Goal: Find contact information: Find contact information

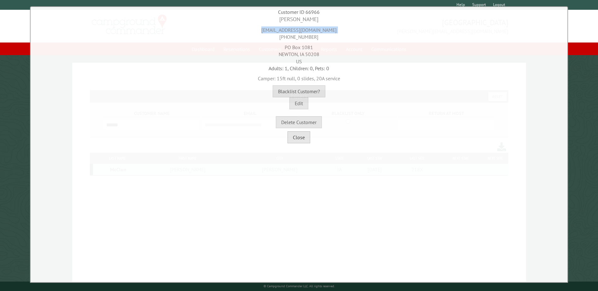
click at [299, 140] on button "Close" at bounding box center [298, 137] width 23 height 12
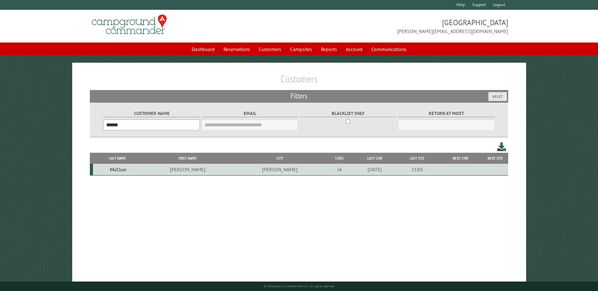
click at [172, 128] on input "******" at bounding box center [151, 124] width 96 height 11
type input "*******"
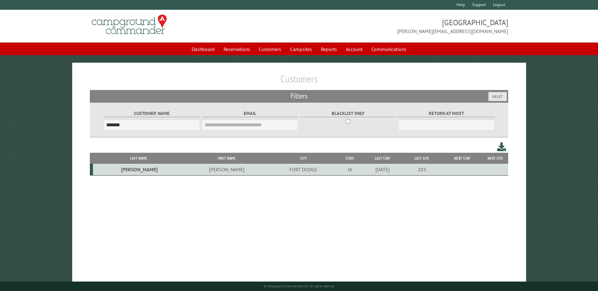
click at [269, 170] on td "FORT DODGE" at bounding box center [302, 170] width 67 height 12
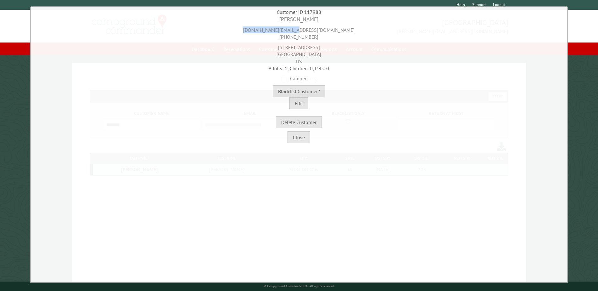
click at [328, 33] on div "[DOMAIN_NAME][EMAIL_ADDRESS][DOMAIN_NAME] [PHONE_NUMBER]" at bounding box center [298, 31] width 533 height 17
click at [305, 133] on button "Close" at bounding box center [298, 137] width 23 height 12
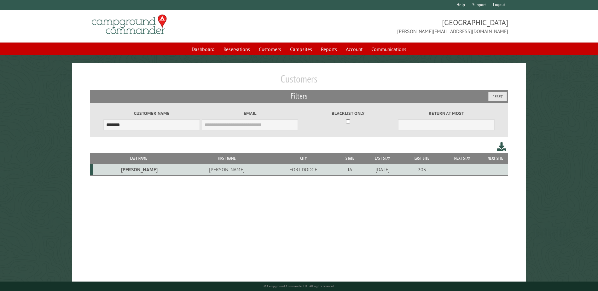
click at [184, 170] on td "[PERSON_NAME]" at bounding box center [226, 170] width 85 height 12
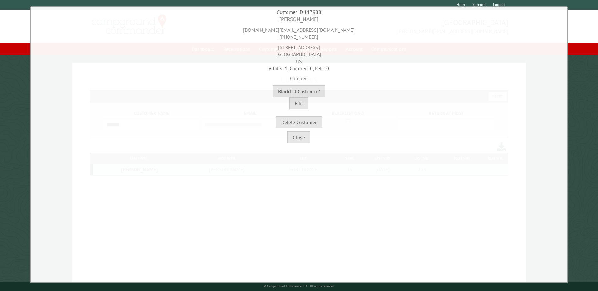
click at [297, 28] on div "[DOMAIN_NAME][EMAIL_ADDRESS][DOMAIN_NAME] [PHONE_NUMBER]" at bounding box center [298, 31] width 533 height 17
copy div "[DOMAIN_NAME][EMAIL_ADDRESS][DOMAIN_NAME]"
click at [313, 39] on div "[DOMAIN_NAME][EMAIL_ADDRESS][DOMAIN_NAME] [PHONE_NUMBER]" at bounding box center [298, 31] width 533 height 17
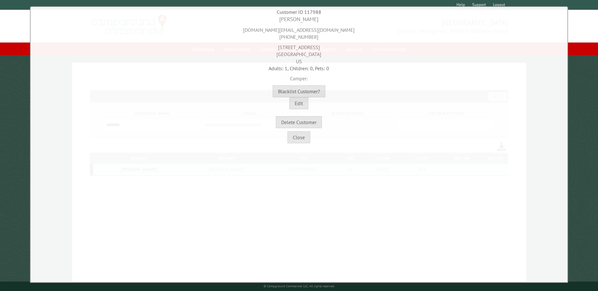
click at [313, 39] on div "[DOMAIN_NAME][EMAIL_ADDRESS][DOMAIN_NAME] [PHONE_NUMBER]" at bounding box center [298, 31] width 533 height 17
copy div "[PHONE_NUMBER]"
click at [314, 46] on div "[STREET_ADDRESS]" at bounding box center [298, 53] width 533 height 24
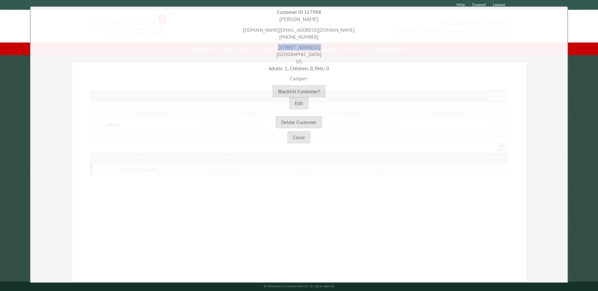
click at [314, 46] on div "[STREET_ADDRESS]" at bounding box center [298, 53] width 533 height 24
copy div "[STREET_ADDRESS]"
drag, startPoint x: 327, startPoint y: 53, endPoint x: 311, endPoint y: 55, distance: 16.2
click at [311, 55] on div "[STREET_ADDRESS]" at bounding box center [298, 53] width 533 height 24
copy div "50501"
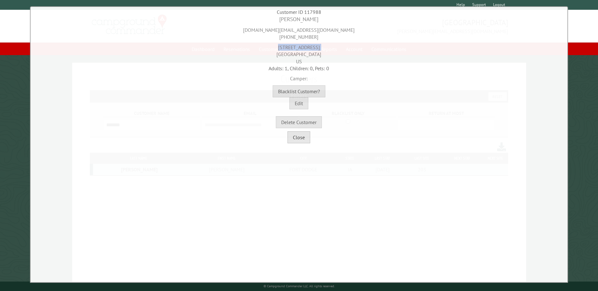
click at [310, 140] on button "Close" at bounding box center [298, 137] width 23 height 12
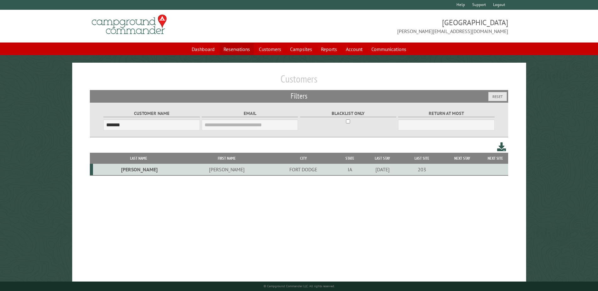
click at [230, 50] on link "Reservations" at bounding box center [237, 49] width 34 height 12
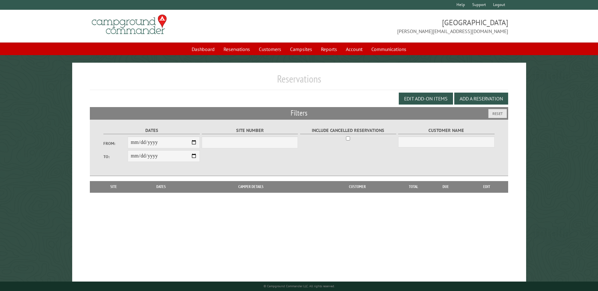
select select "***"
